Goal: Obtain resource: Download file/media

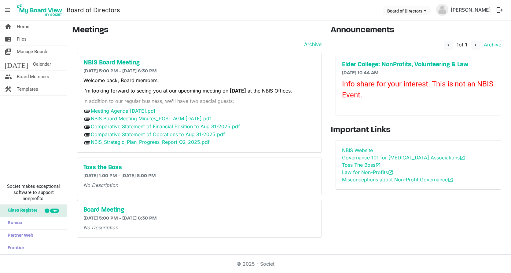
click at [97, 91] on p "I'm looking forward to seeing you at our upcoming meeting on Tuesday, September…" at bounding box center [199, 90] width 232 height 7
click at [98, 94] on p "I'm looking forward to seeing you at our upcoming meeting on Tuesday, September…" at bounding box center [199, 90] width 232 height 7
drag, startPoint x: 98, startPoint y: 99, endPoint x: 90, endPoint y: 63, distance: 37.2
click at [90, 63] on h5 "NBIS Board Meeting" at bounding box center [199, 62] width 232 height 7
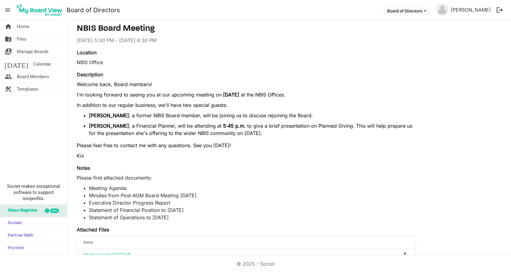
scroll to position [31, 0]
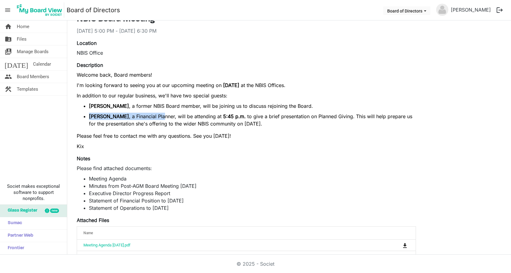
drag, startPoint x: 165, startPoint y: 115, endPoint x: 343, endPoint y: 110, distance: 177.7
click at [343, 110] on ul "[PERSON_NAME] , a former NBIS Board member, will be joining us to discuss rejoi…" at bounding box center [246, 114] width 339 height 25
click at [189, 117] on p "[PERSON_NAME] , a Financial Planner, will be attending at 5:45 p.m. to give a b…" at bounding box center [252, 120] width 327 height 15
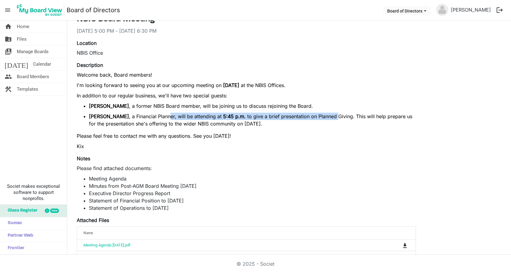
drag, startPoint x: 169, startPoint y: 117, endPoint x: 337, endPoint y: 117, distance: 168.7
click at [337, 117] on p "[PERSON_NAME] , a Financial Planner, will be attending at 5:45 p.m. to give a b…" at bounding box center [252, 120] width 327 height 15
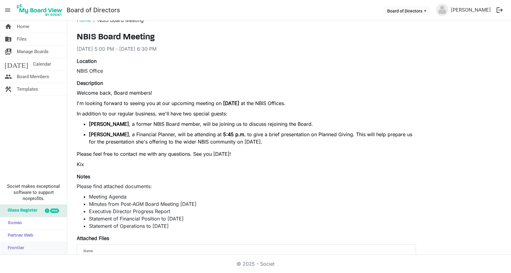
scroll to position [0, 0]
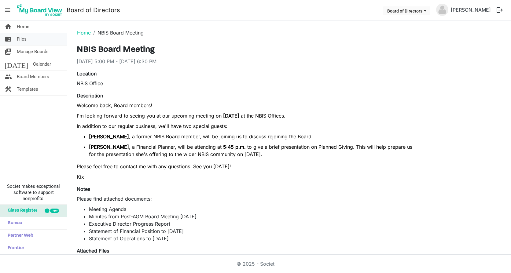
click at [30, 43] on link "folder_shared Files" at bounding box center [33, 39] width 67 height 12
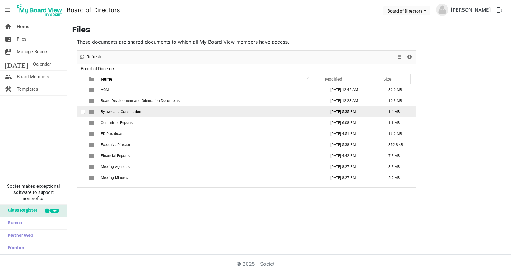
click at [120, 112] on span "Bylaws and Constitution" at bounding box center [121, 112] width 40 height 4
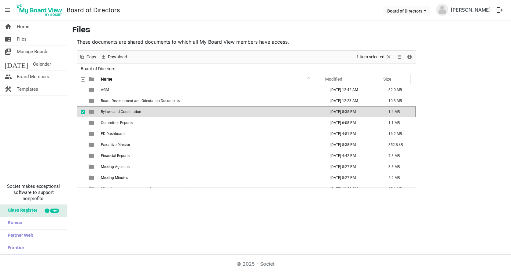
click at [91, 111] on span "is template cell column header type" at bounding box center [92, 112] width 6 height 6
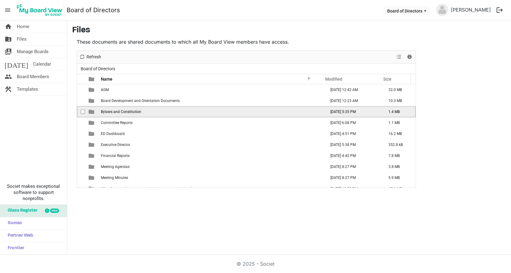
click at [120, 113] on span "Bylaws and Constitution" at bounding box center [121, 112] width 40 height 4
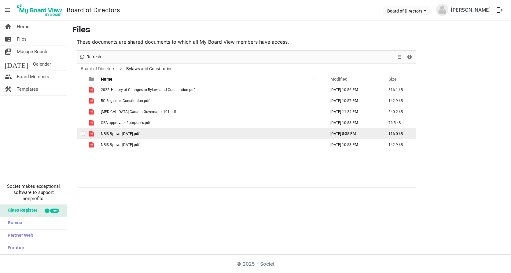
click at [123, 136] on td "NBIS Bylaws July 2025.pdf" at bounding box center [211, 133] width 225 height 11
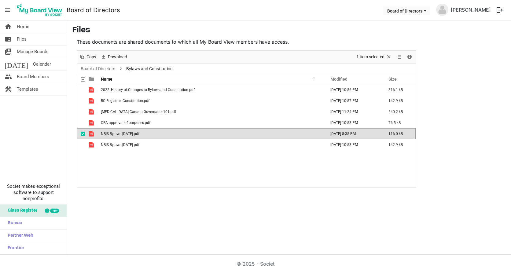
click at [123, 136] on td "NBIS Bylaws July 2025.pdf" at bounding box center [211, 133] width 225 height 11
click at [116, 132] on span "NBIS Bylaws July 2025.pdf" at bounding box center [120, 134] width 39 height 4
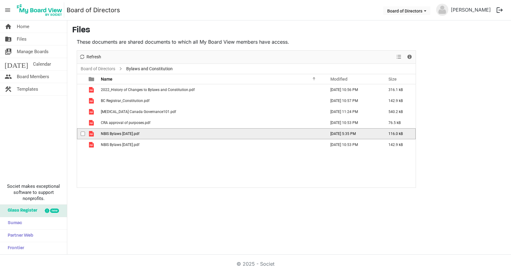
click at [113, 134] on span "NBIS Bylaws July 2025.pdf" at bounding box center [120, 134] width 39 height 4
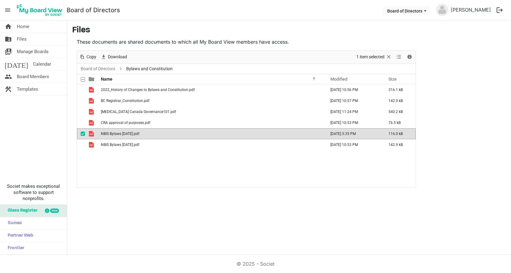
click at [113, 134] on span "NBIS Bylaws July 2025.pdf" at bounding box center [120, 134] width 39 height 4
click at [350, 134] on td "July 09, 2025 5:35 PM" at bounding box center [353, 133] width 58 height 11
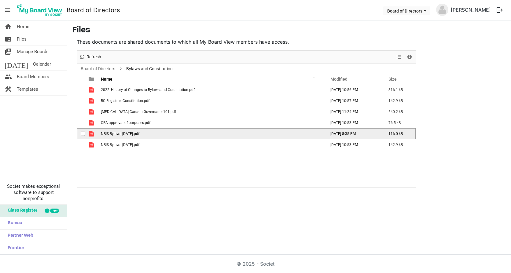
click at [91, 133] on span "is template cell column header type" at bounding box center [92, 134] width 6 height 6
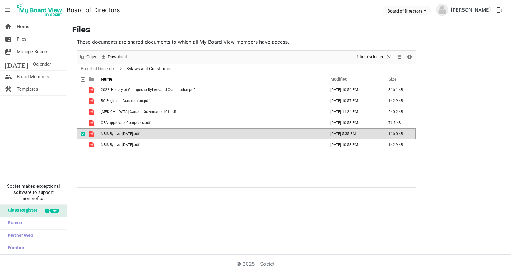
click at [99, 132] on td "NBIS Bylaws July 2025.pdf" at bounding box center [211, 133] width 225 height 11
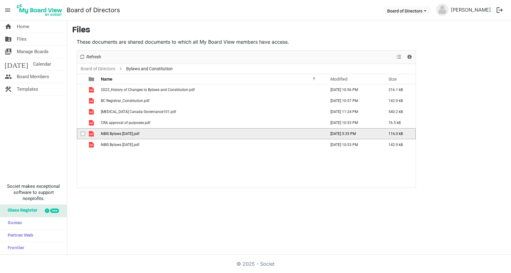
click at [99, 132] on td "NBIS Bylaws July 2025.pdf" at bounding box center [211, 133] width 225 height 11
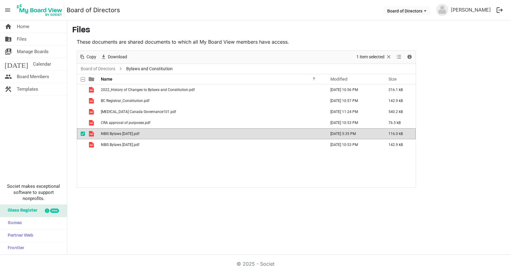
click at [91, 134] on span "is template cell column header type" at bounding box center [92, 134] width 6 height 6
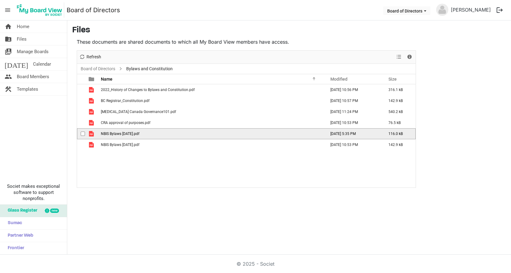
click at [91, 134] on span "is template cell column header type" at bounding box center [92, 134] width 6 height 6
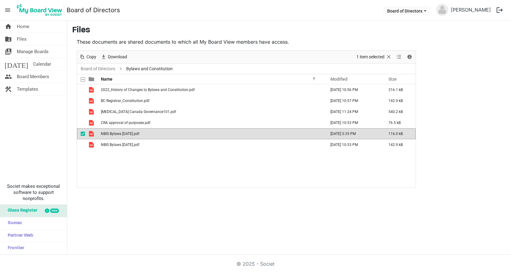
click at [91, 134] on span "is template cell column header type" at bounding box center [92, 134] width 6 height 6
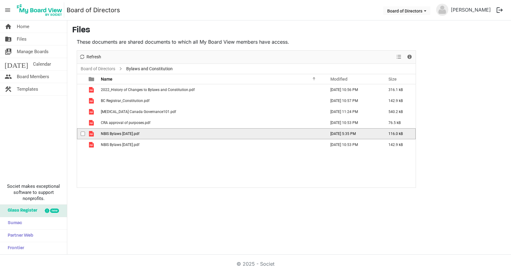
click at [111, 135] on span "NBIS Bylaws July 2025.pdf" at bounding box center [120, 134] width 39 height 4
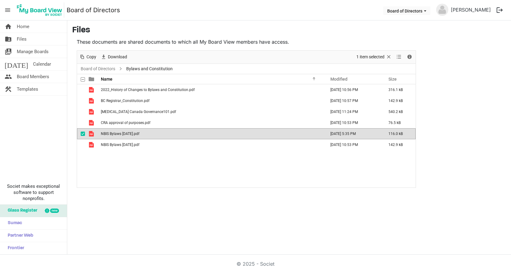
click at [111, 135] on span "NBIS Bylaws July 2025.pdf" at bounding box center [120, 134] width 39 height 4
